Goal: Transaction & Acquisition: Purchase product/service

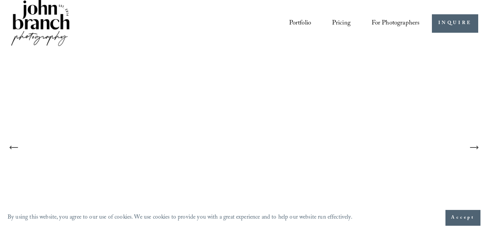
scroll to position [95, 0]
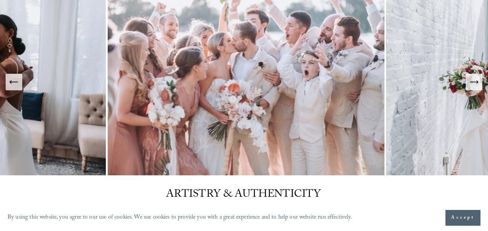
click at [473, 79] on icon "Next Slide" at bounding box center [474, 82] width 11 height 11
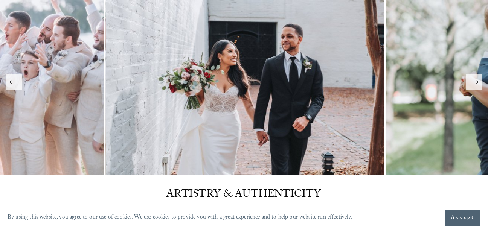
click at [473, 79] on icon "Next Slide" at bounding box center [474, 82] width 11 height 11
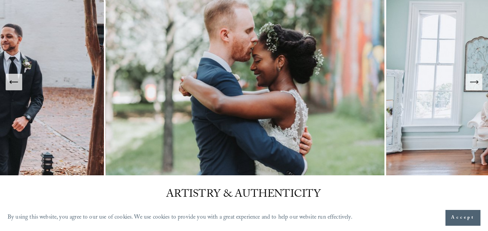
click at [473, 79] on icon "Next Slide" at bounding box center [474, 82] width 11 height 11
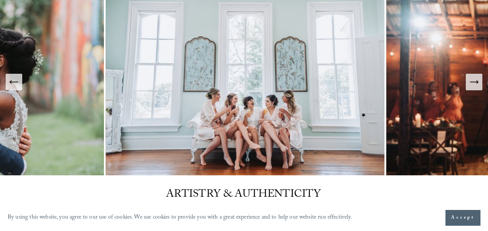
click at [473, 79] on icon "Next Slide" at bounding box center [474, 82] width 11 height 11
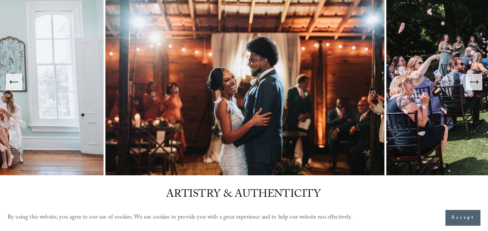
click at [473, 79] on icon "Next Slide" at bounding box center [474, 82] width 11 height 11
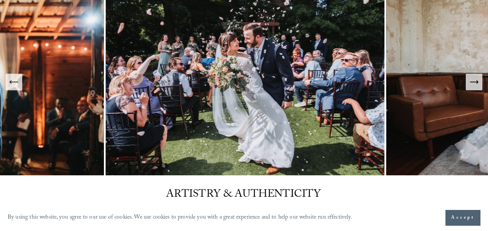
click at [473, 79] on icon "Next Slide" at bounding box center [474, 82] width 11 height 11
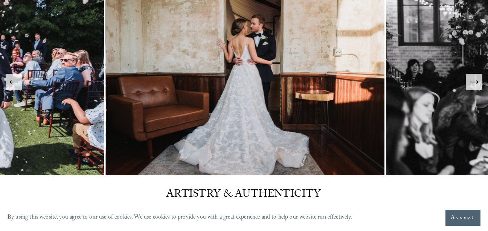
click at [473, 79] on icon "Next Slide" at bounding box center [474, 82] width 11 height 11
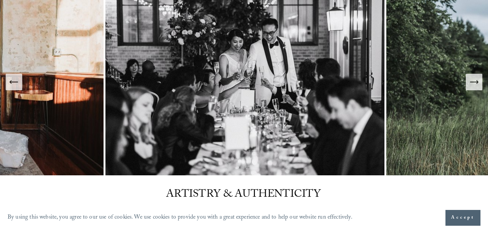
click at [473, 79] on icon "Next Slide" at bounding box center [474, 82] width 11 height 11
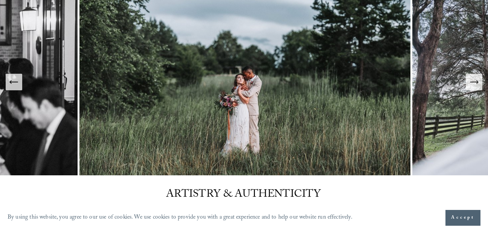
click at [473, 79] on icon "Next Slide" at bounding box center [474, 82] width 11 height 11
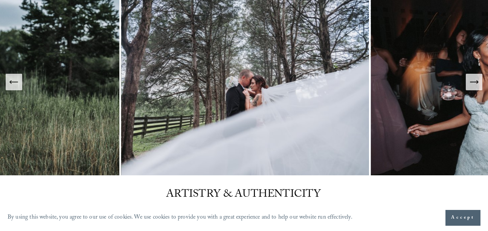
click at [473, 79] on icon "Next Slide" at bounding box center [474, 82] width 11 height 11
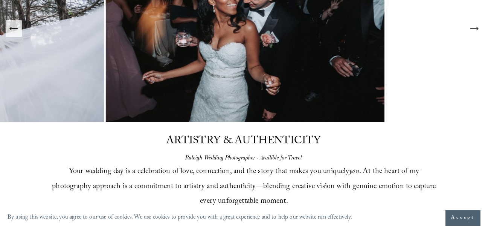
scroll to position [0, 0]
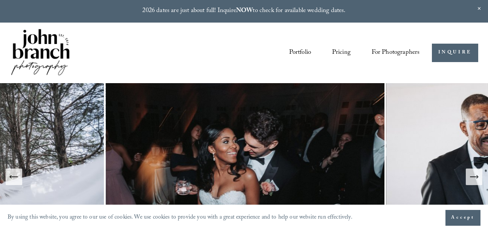
click at [338, 50] on link "Pricing" at bounding box center [341, 53] width 18 height 14
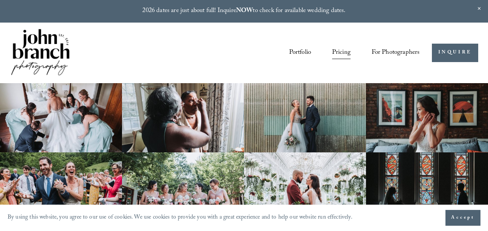
click at [0, 0] on span "Presets" at bounding box center [0, 0] width 0 height 0
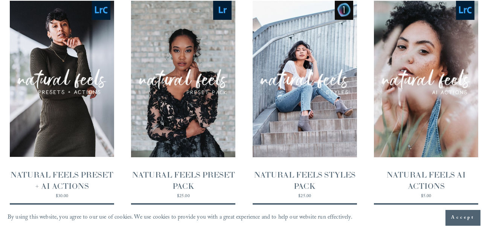
scroll to position [696, 0]
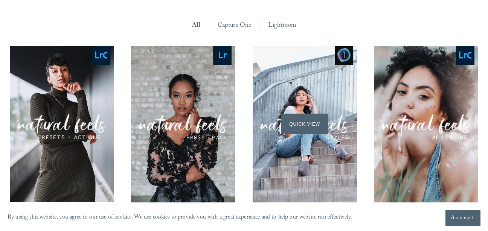
click at [304, 114] on span "Quick View" at bounding box center [304, 124] width 47 height 21
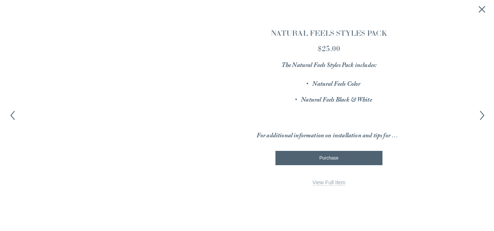
scroll to position [697, 0]
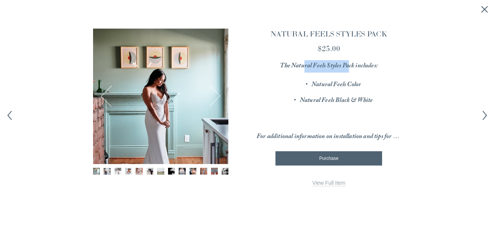
drag, startPoint x: 303, startPoint y: 62, endPoint x: 349, endPoint y: 71, distance: 46.4
click at [349, 71] on em "The Natural Feels Styles Pack includes:" at bounding box center [329, 66] width 98 height 11
click at [220, 93] on button "Next" at bounding box center [210, 96] width 22 height 22
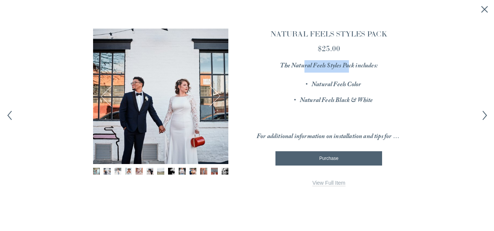
click at [220, 93] on button "Next" at bounding box center [210, 96] width 22 height 22
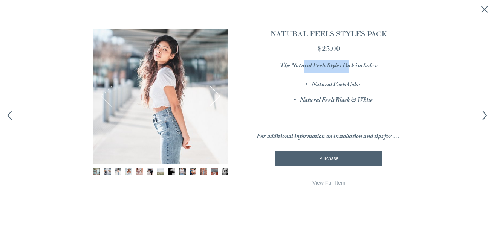
click at [220, 93] on button "Next" at bounding box center [210, 96] width 22 height 22
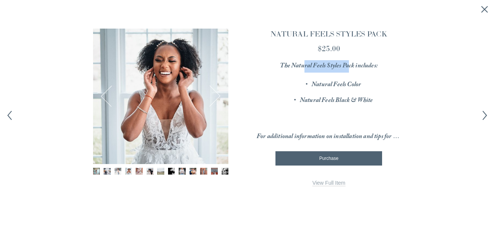
click at [220, 93] on button "Next" at bounding box center [210, 96] width 22 height 22
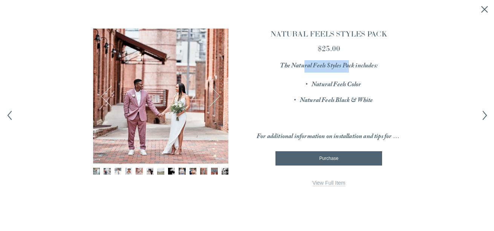
click at [220, 93] on button "Next" at bounding box center [210, 96] width 22 height 22
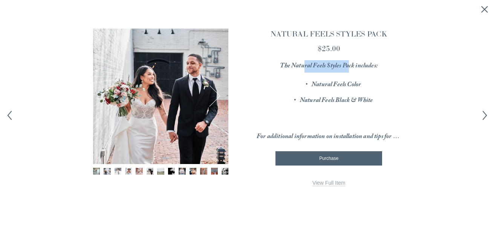
click at [220, 93] on button "Next" at bounding box center [210, 96] width 22 height 22
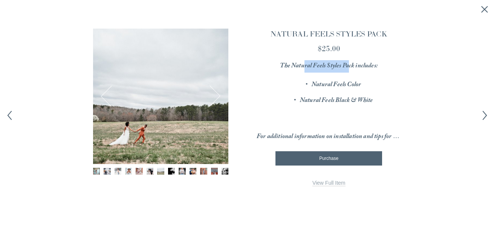
click at [220, 93] on button "Next" at bounding box center [210, 96] width 22 height 22
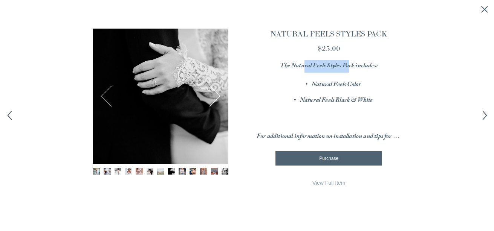
click at [220, 93] on button "Next" at bounding box center [210, 96] width 22 height 22
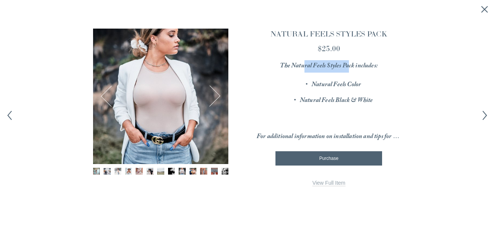
click at [220, 93] on button "Next" at bounding box center [210, 96] width 22 height 22
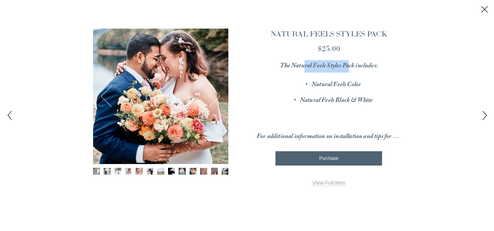
click at [220, 93] on button "Next" at bounding box center [210, 96] width 22 height 22
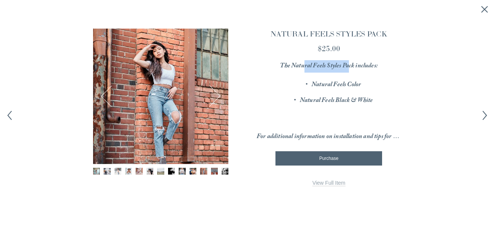
click at [220, 93] on button "Next" at bounding box center [210, 96] width 22 height 22
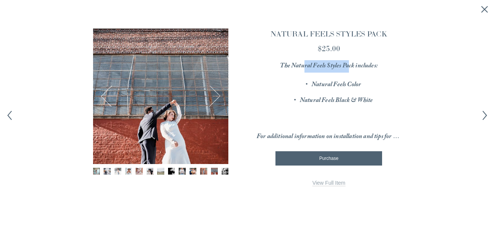
click at [220, 93] on button "Next" at bounding box center [210, 96] width 22 height 22
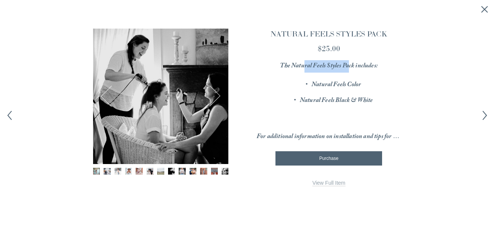
click at [220, 93] on button "Next" at bounding box center [210, 96] width 22 height 22
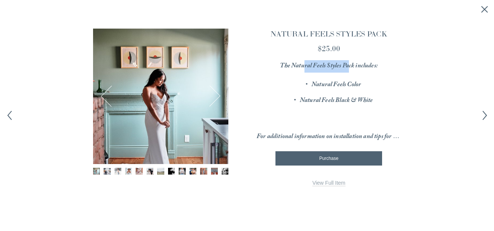
click at [220, 93] on button "Next" at bounding box center [210, 96] width 22 height 22
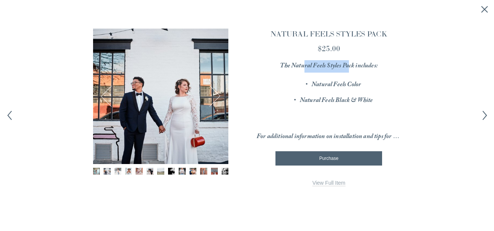
click at [220, 93] on button "Next" at bounding box center [210, 96] width 22 height 22
